Goal: Task Accomplishment & Management: Use online tool/utility

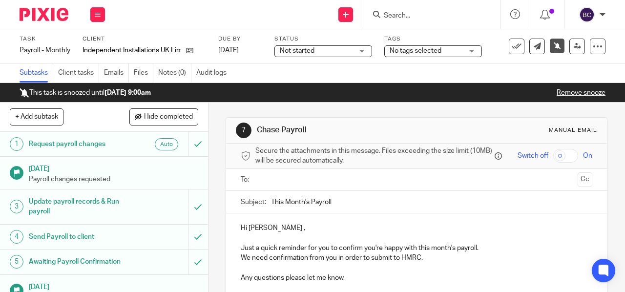
click at [391, 17] on input "Search" at bounding box center [427, 16] width 88 height 9
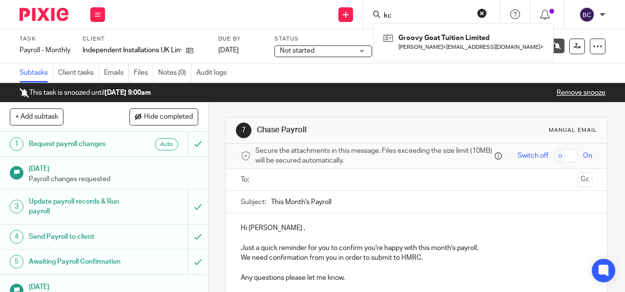
type input "k"
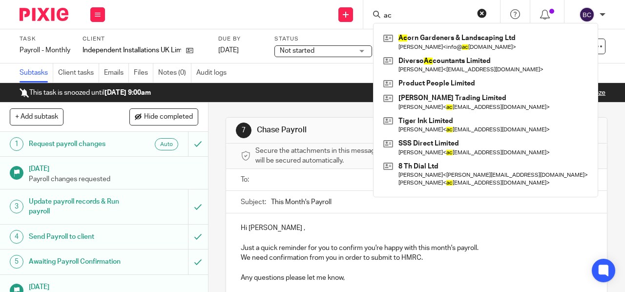
type input "a"
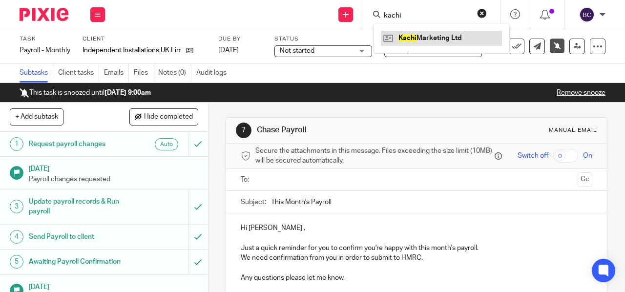
type input "kachi"
click at [412, 35] on link at bounding box center [441, 38] width 121 height 15
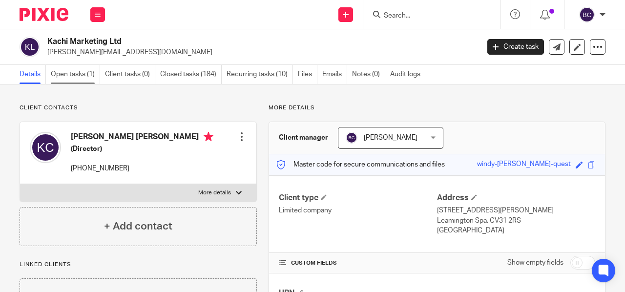
click at [82, 66] on link "Open tasks (1)" at bounding box center [75, 74] width 49 height 19
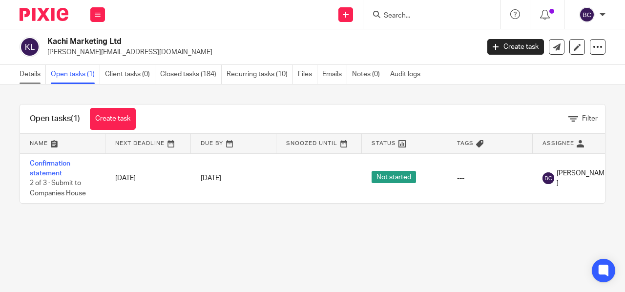
click at [35, 75] on link "Details" at bounding box center [33, 74] width 26 height 19
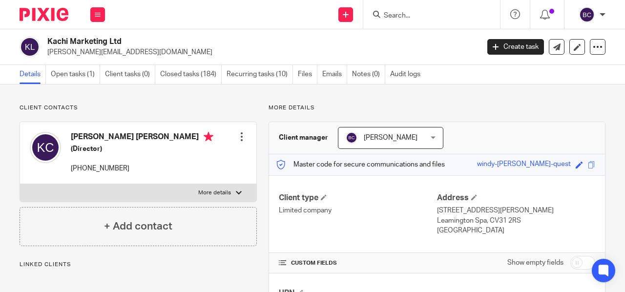
scroll to position [172, 0]
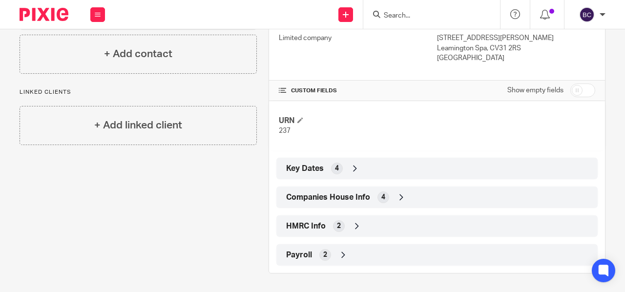
click at [297, 193] on span "Companies House Info" at bounding box center [328, 197] width 84 height 10
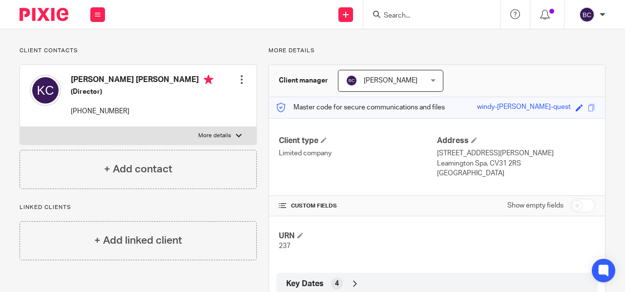
scroll to position [57, 0]
click at [222, 133] on p "More details" at bounding box center [214, 136] width 33 height 8
click at [20, 127] on input "More details" at bounding box center [20, 126] width 0 height 0
checkbox input "true"
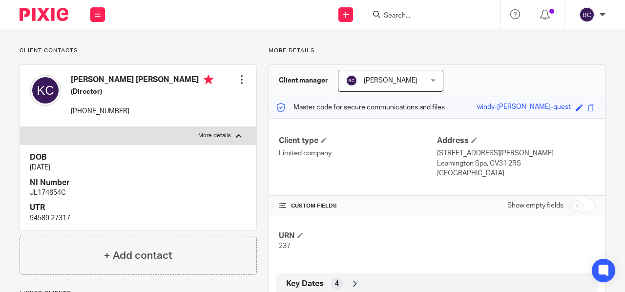
scroll to position [252, 0]
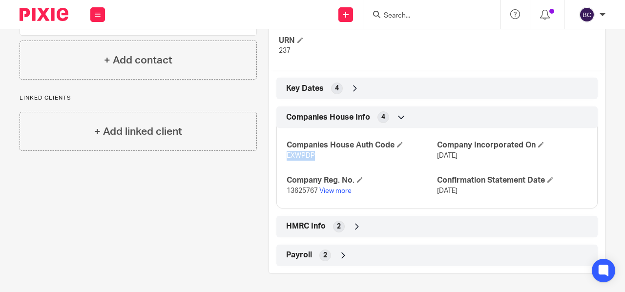
drag, startPoint x: 283, startPoint y: 152, endPoint x: 311, endPoint y: 152, distance: 28.3
click at [311, 152] on p "EXWPDP" at bounding box center [361, 156] width 150 height 10
copy span "EXWPDP"
click at [396, 18] on input "Search" at bounding box center [427, 16] width 88 height 9
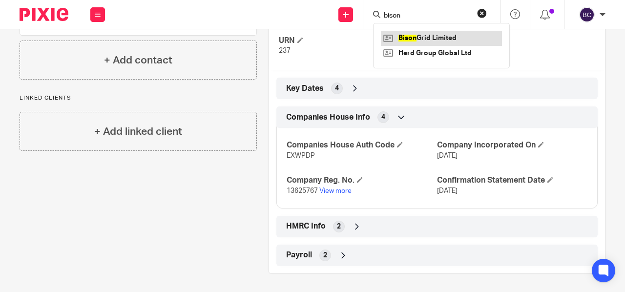
type input "bison"
click at [411, 36] on link at bounding box center [441, 38] width 121 height 15
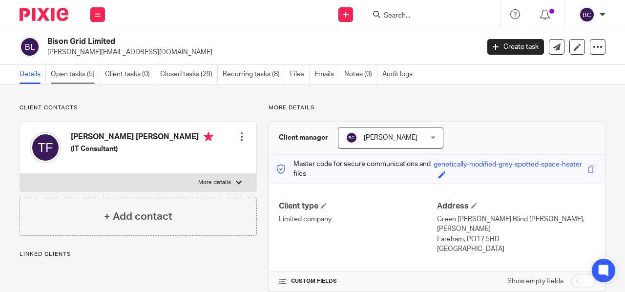
click at [83, 71] on link "Open tasks (5)" at bounding box center [75, 74] width 49 height 19
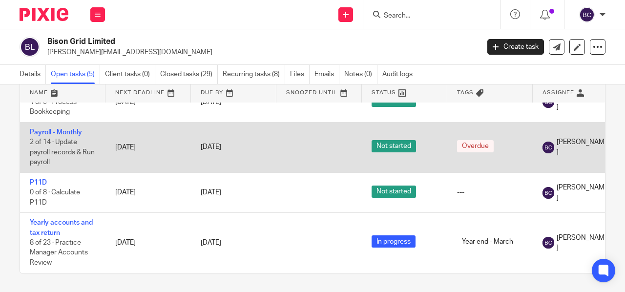
scroll to position [77, 0]
click at [49, 129] on link "Payroll - Monthly" at bounding box center [56, 132] width 52 height 7
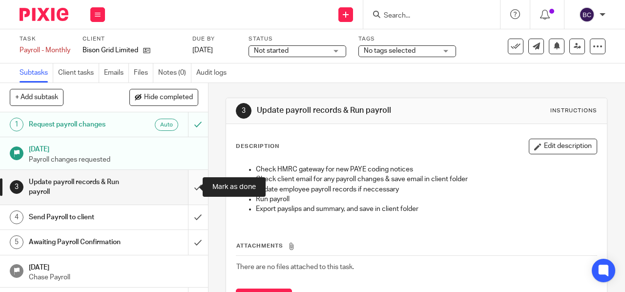
click at [189, 189] on input "submit" at bounding box center [104, 187] width 208 height 35
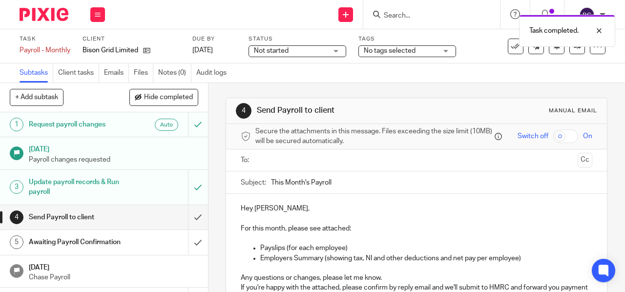
click at [301, 164] on input "text" at bounding box center [416, 160] width 315 height 11
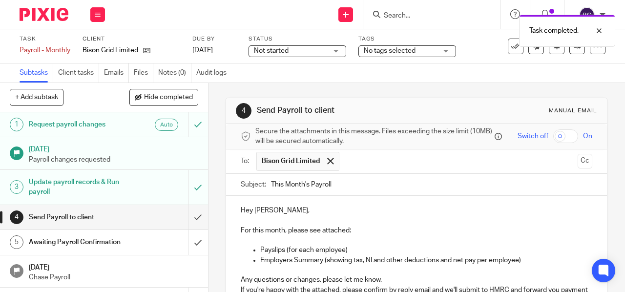
scroll to position [83, 0]
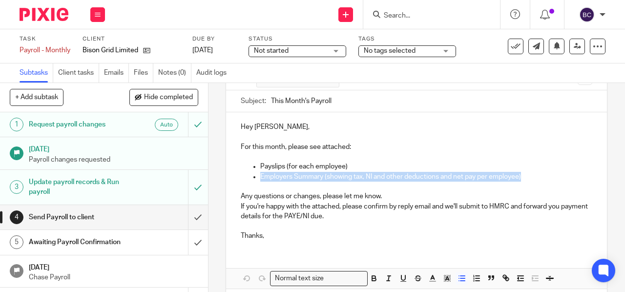
drag, startPoint x: 523, startPoint y: 178, endPoint x: 254, endPoint y: 179, distance: 269.4
click at [254, 179] on ul "Employers Summary (showing tax, NI and other deductions and net pay per employe…" at bounding box center [416, 182] width 351 height 20
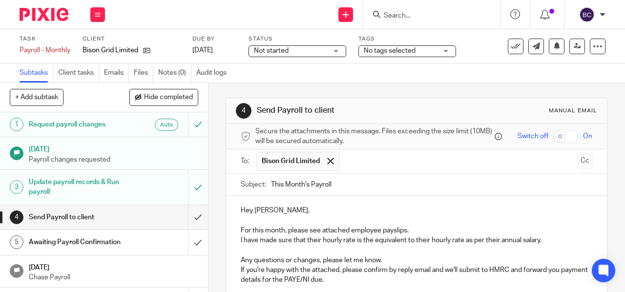
scroll to position [109, 0]
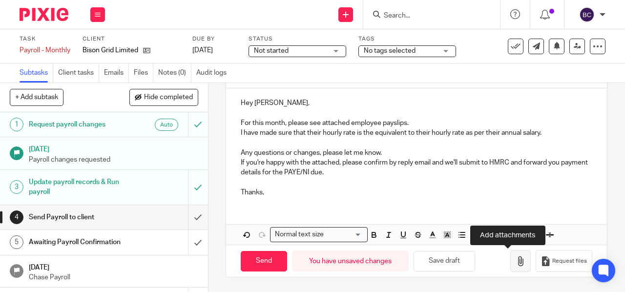
click at [515, 258] on icon "button" at bounding box center [520, 261] width 10 height 10
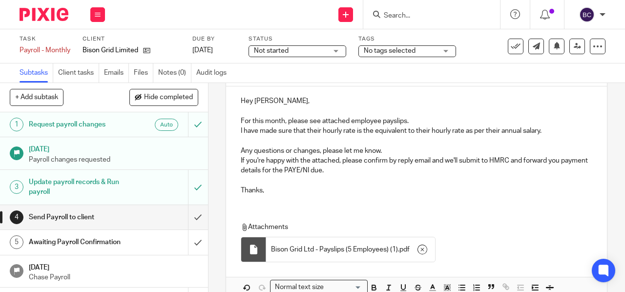
scroll to position [163, 0]
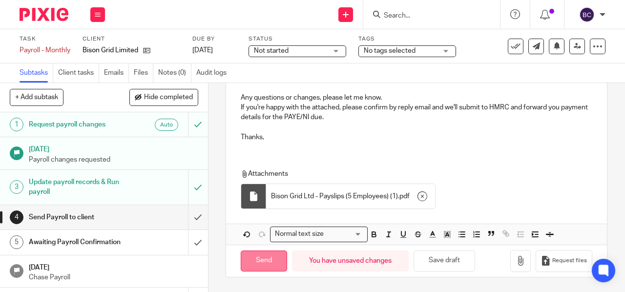
click at [250, 264] on input "Send" at bounding box center [264, 260] width 46 height 21
type input "Sent"
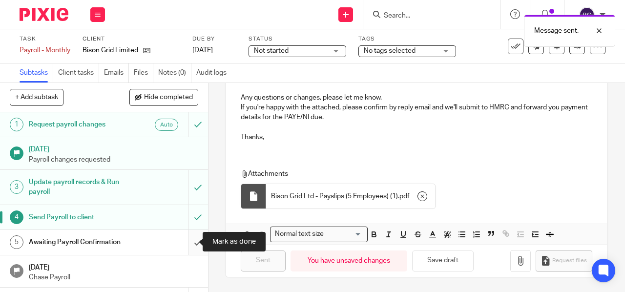
click at [187, 241] on input "submit" at bounding box center [104, 242] width 208 height 24
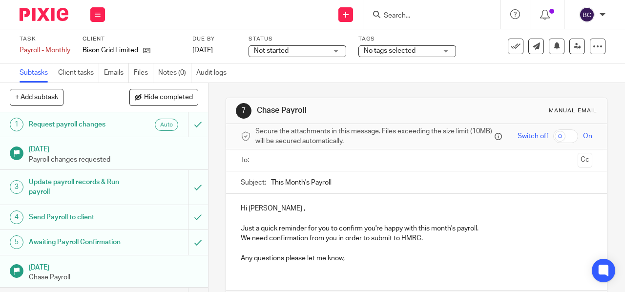
click at [409, 15] on input "Search" at bounding box center [427, 16] width 88 height 9
type input "kachi"
click at [427, 36] on link at bounding box center [441, 38] width 121 height 15
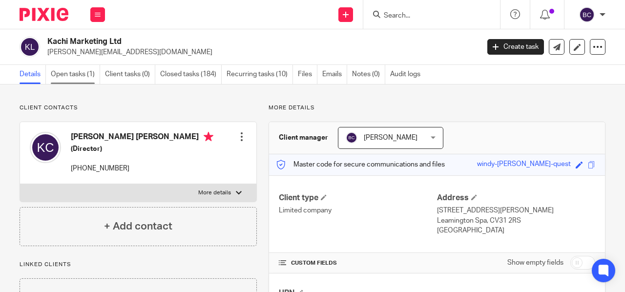
click at [66, 78] on link "Open tasks (1)" at bounding box center [75, 74] width 49 height 19
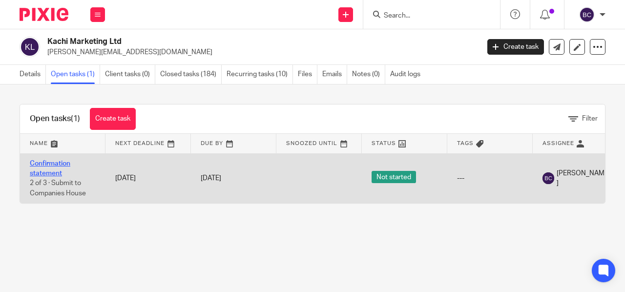
click at [52, 163] on link "Confirmation statement" at bounding box center [50, 168] width 41 height 17
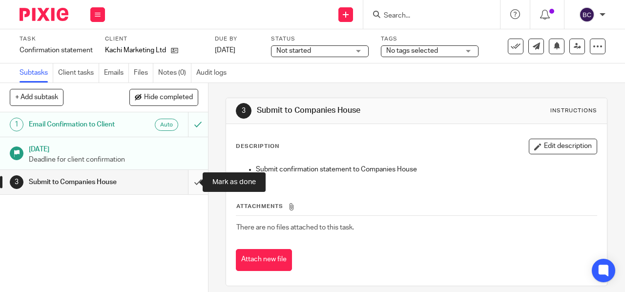
click at [185, 180] on input "submit" at bounding box center [104, 182] width 208 height 24
